Goal: Task Accomplishment & Management: Use online tool/utility

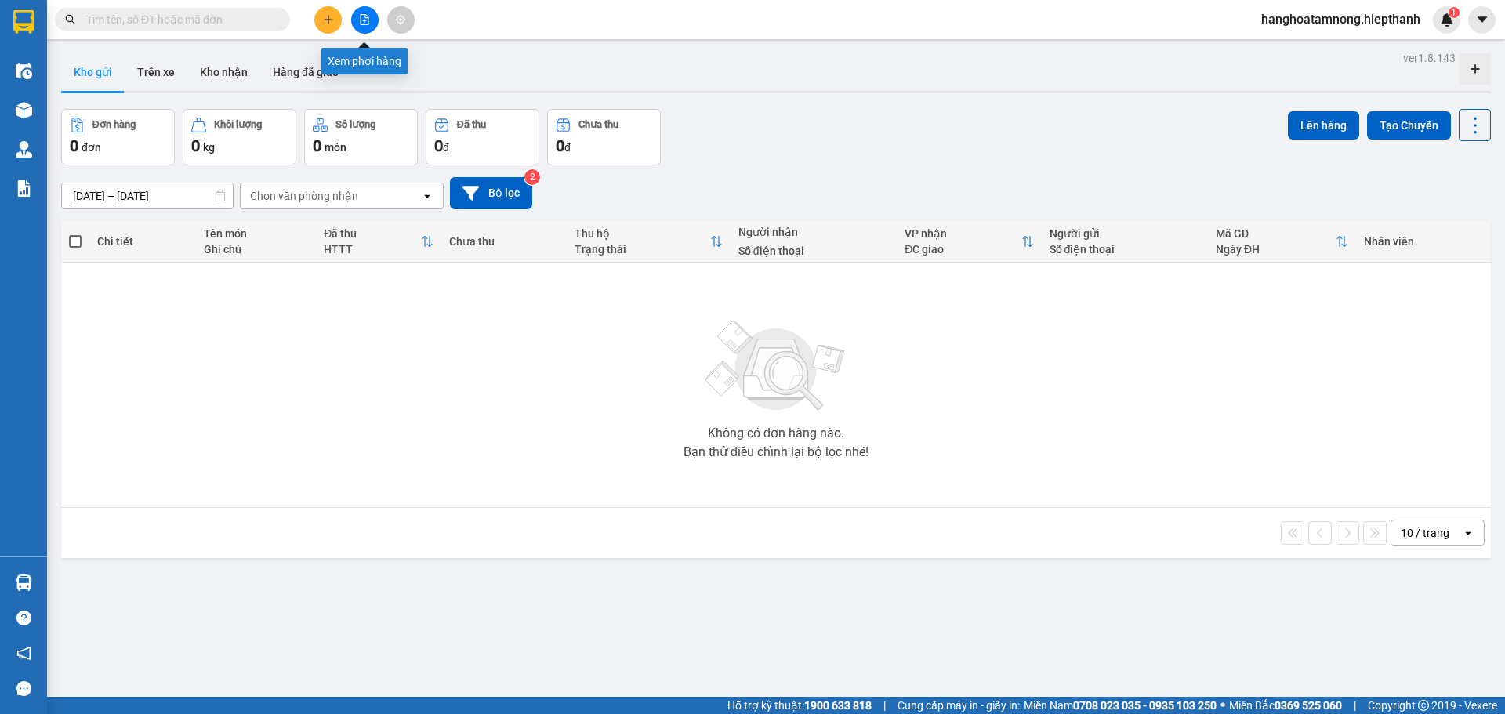
click at [360, 19] on icon "file-add" at bounding box center [364, 19] width 9 height 11
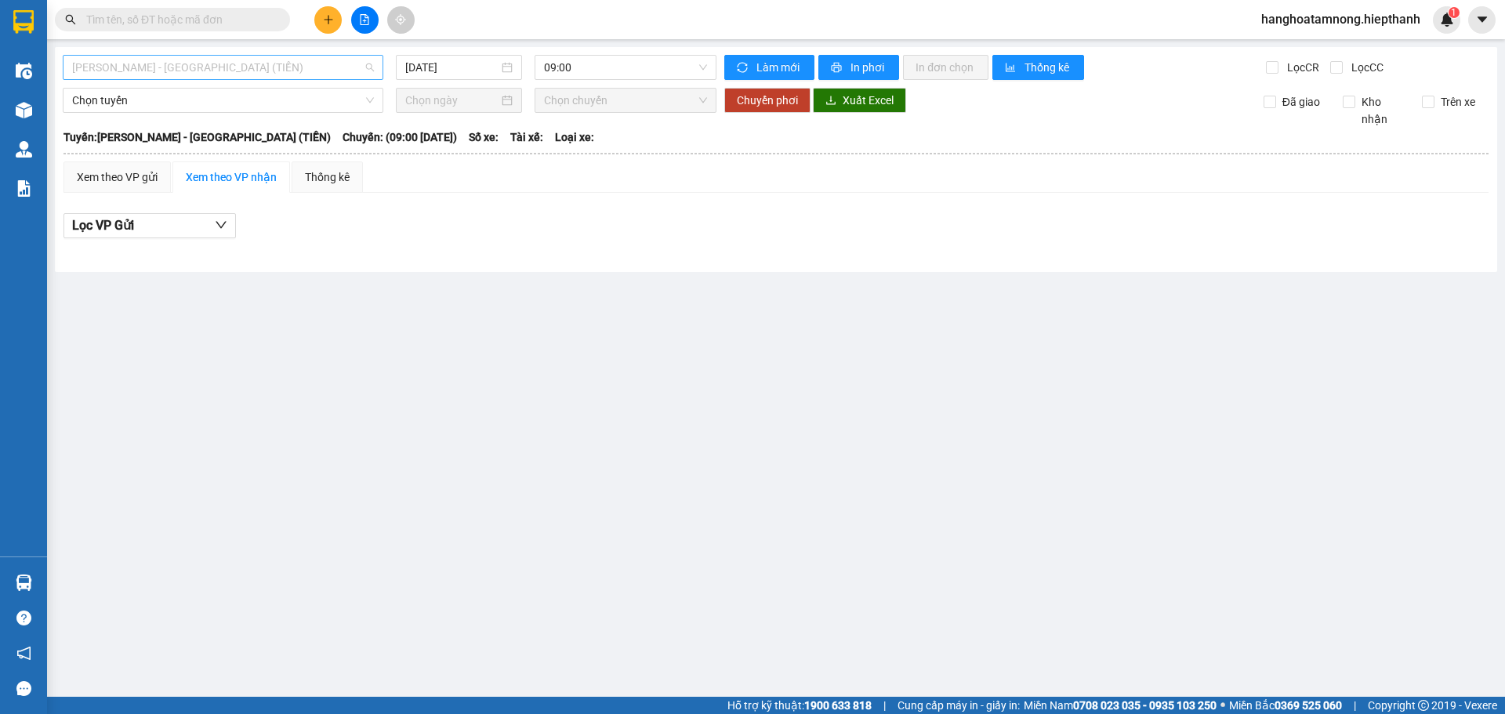
click at [276, 68] on span "[PERSON_NAME] - [GEOGRAPHIC_DATA] (TIỀN)" at bounding box center [223, 68] width 302 height 24
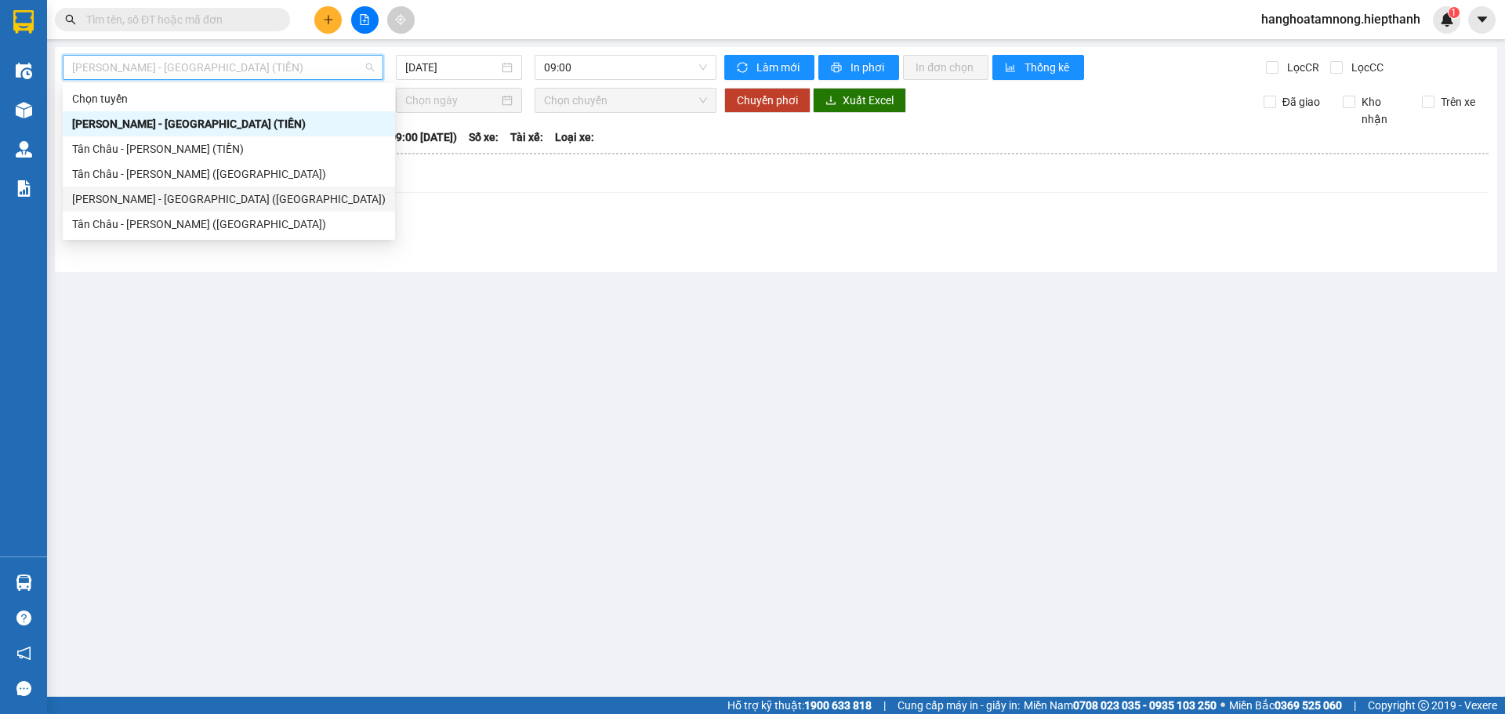
click at [223, 205] on div "[PERSON_NAME] - [GEOGRAPHIC_DATA] ([GEOGRAPHIC_DATA])" at bounding box center [228, 198] width 313 height 17
type input "[DATE]"
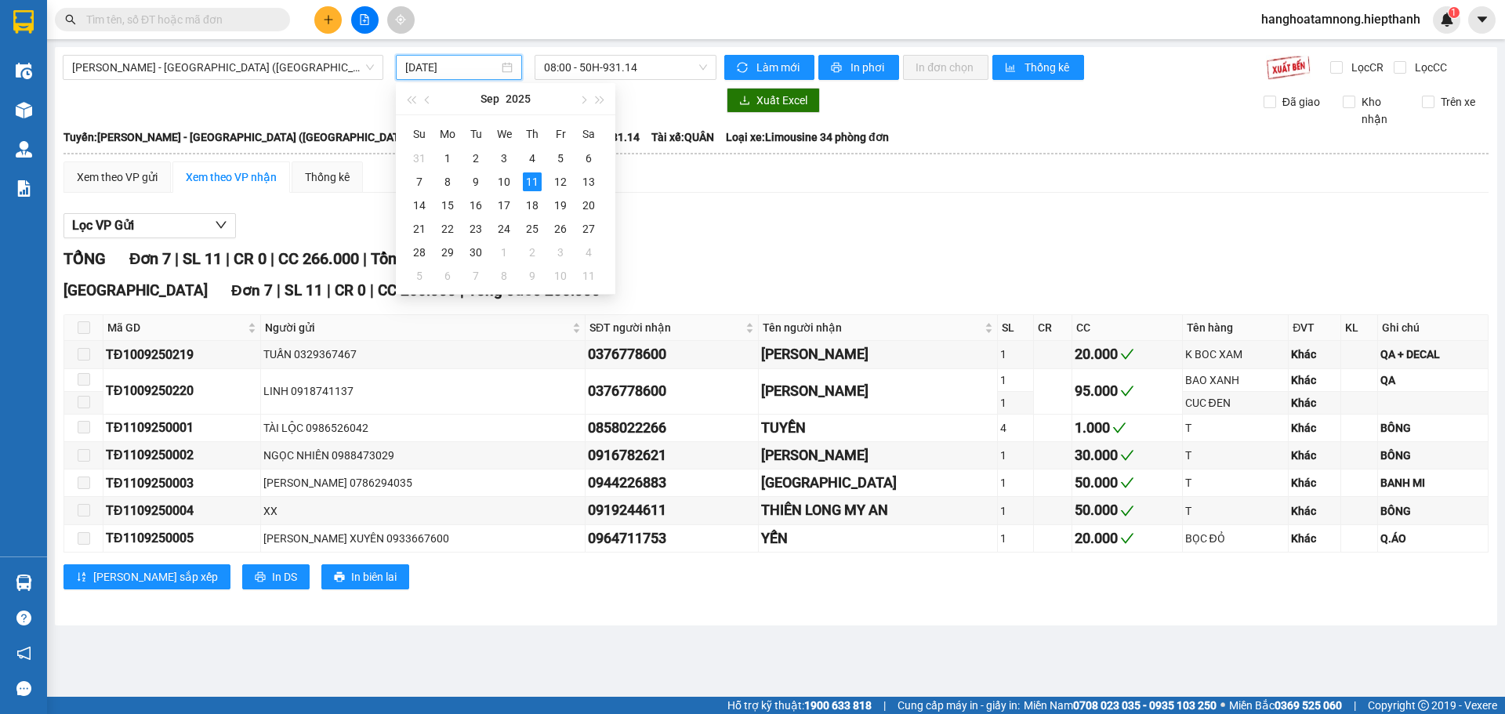
click at [477, 60] on input "[DATE]" at bounding box center [451, 67] width 93 height 17
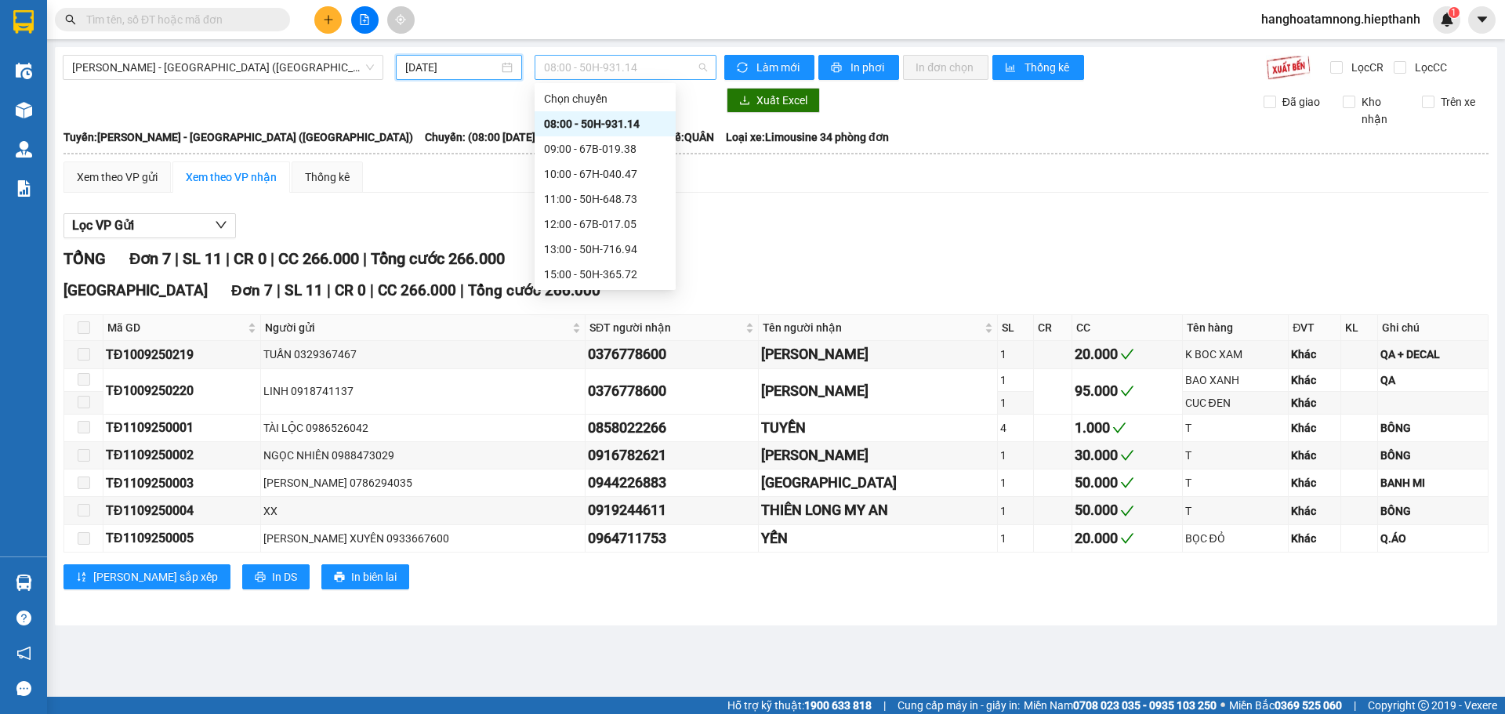
click at [589, 67] on span "08:00 - 50H-931.14" at bounding box center [625, 68] width 163 height 24
click at [583, 191] on div "17:00 - 50H-151.59" at bounding box center [605, 198] width 122 height 17
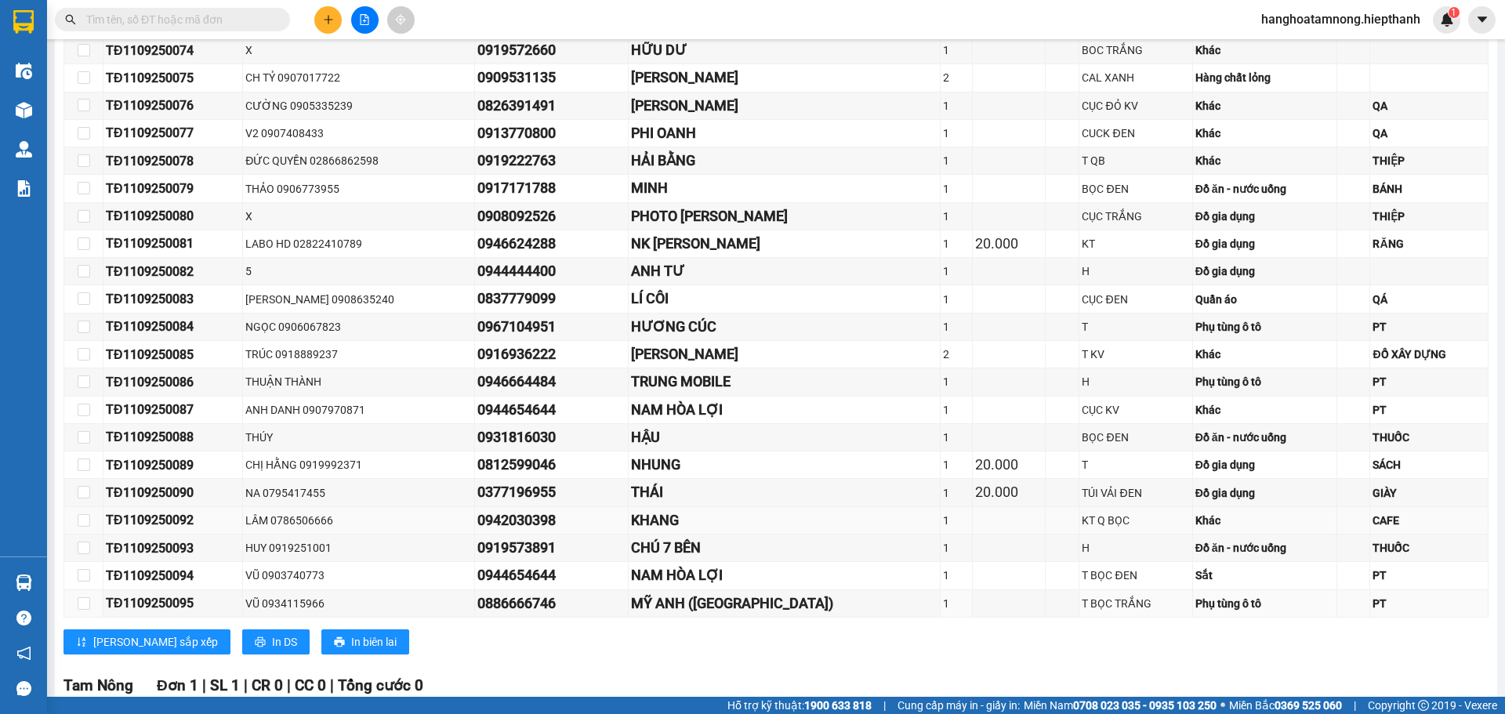
scroll to position [618, 0]
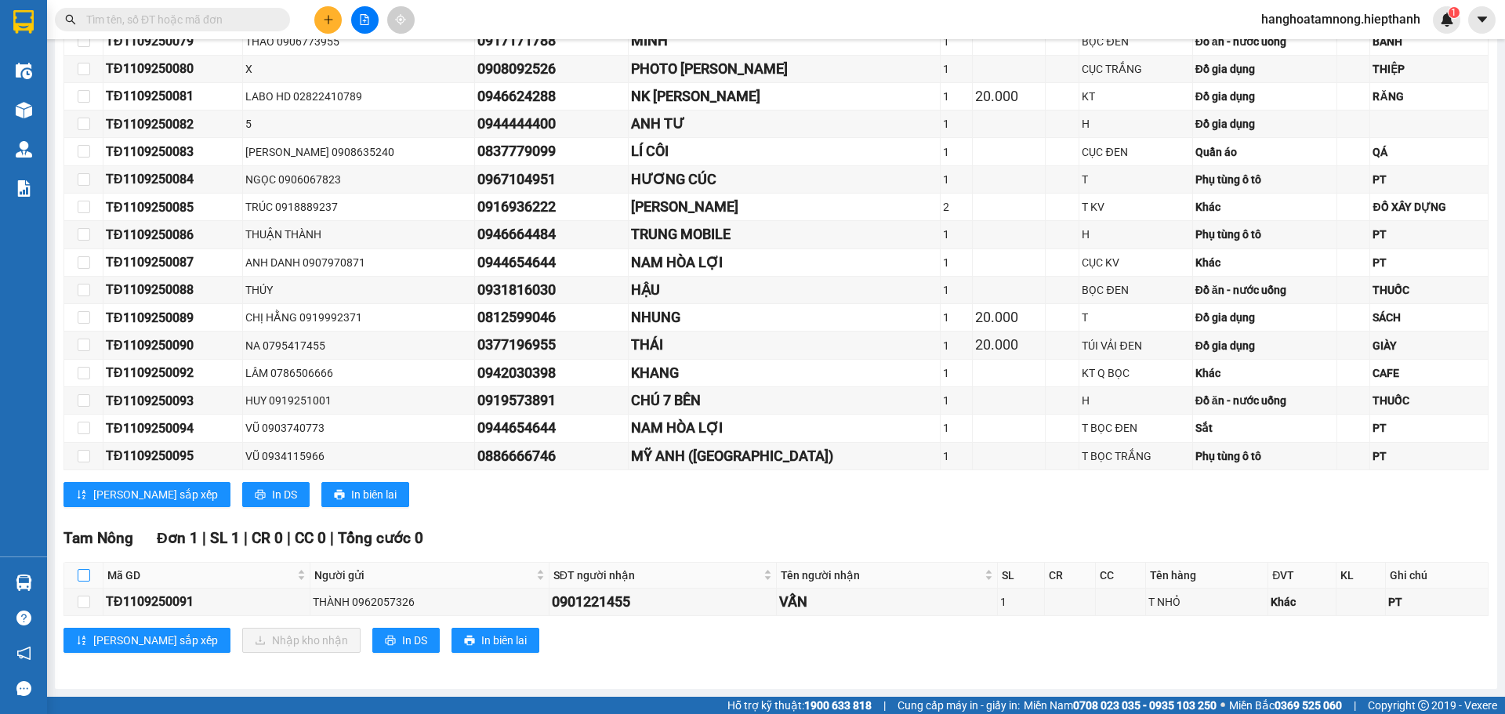
click at [88, 577] on input "checkbox" at bounding box center [84, 575] width 13 height 13
checkbox input "true"
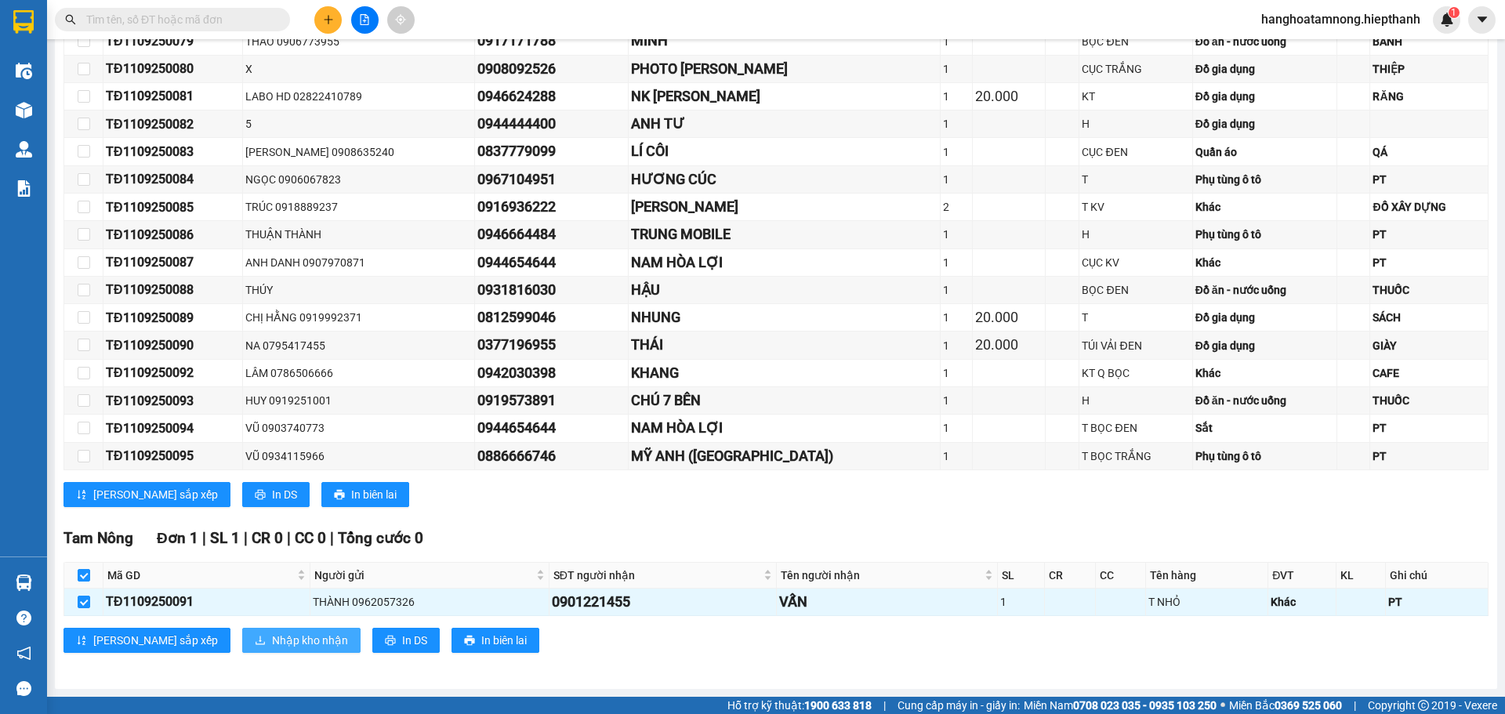
click at [272, 646] on span "Nhập kho nhận" at bounding box center [310, 640] width 76 height 17
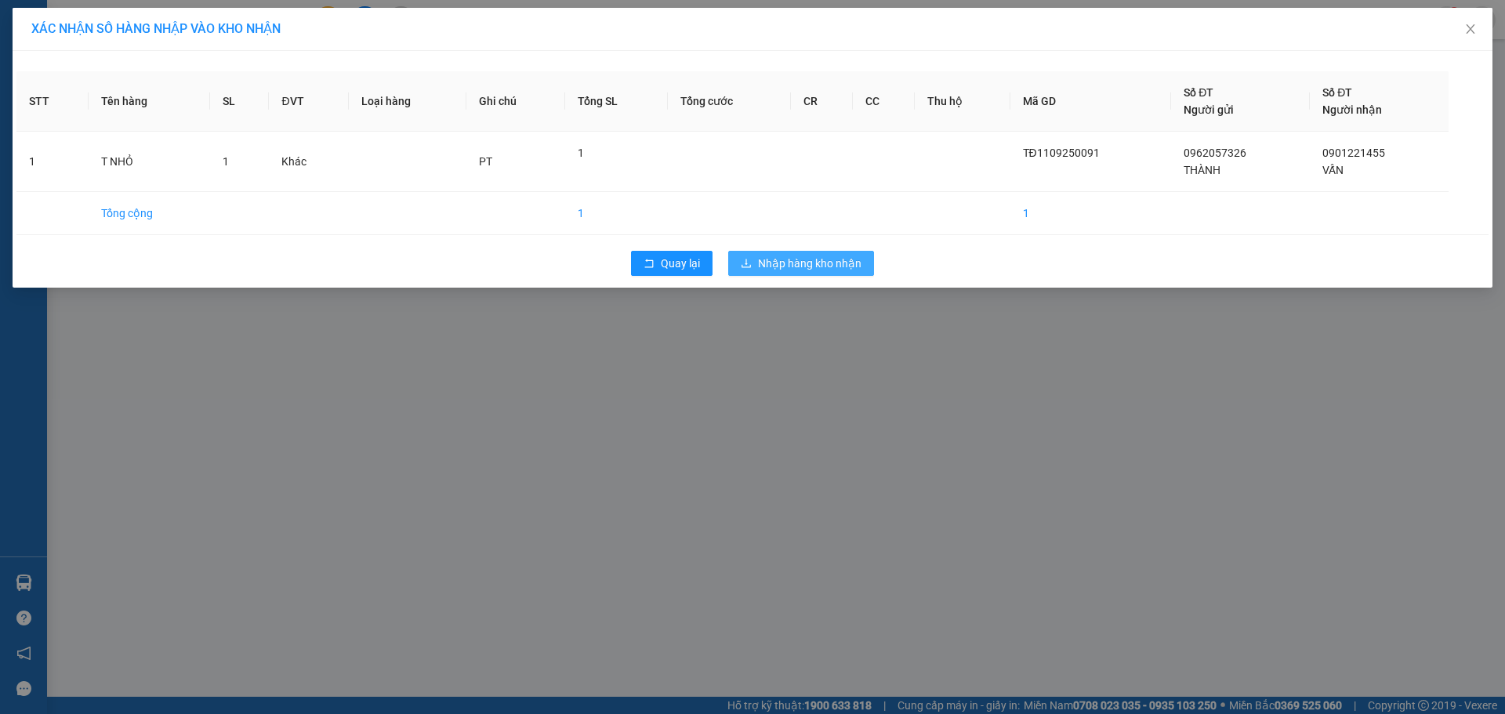
click at [802, 270] on span "Nhập hàng kho nhận" at bounding box center [809, 263] width 103 height 17
